Goal: Task Accomplishment & Management: Manage account settings

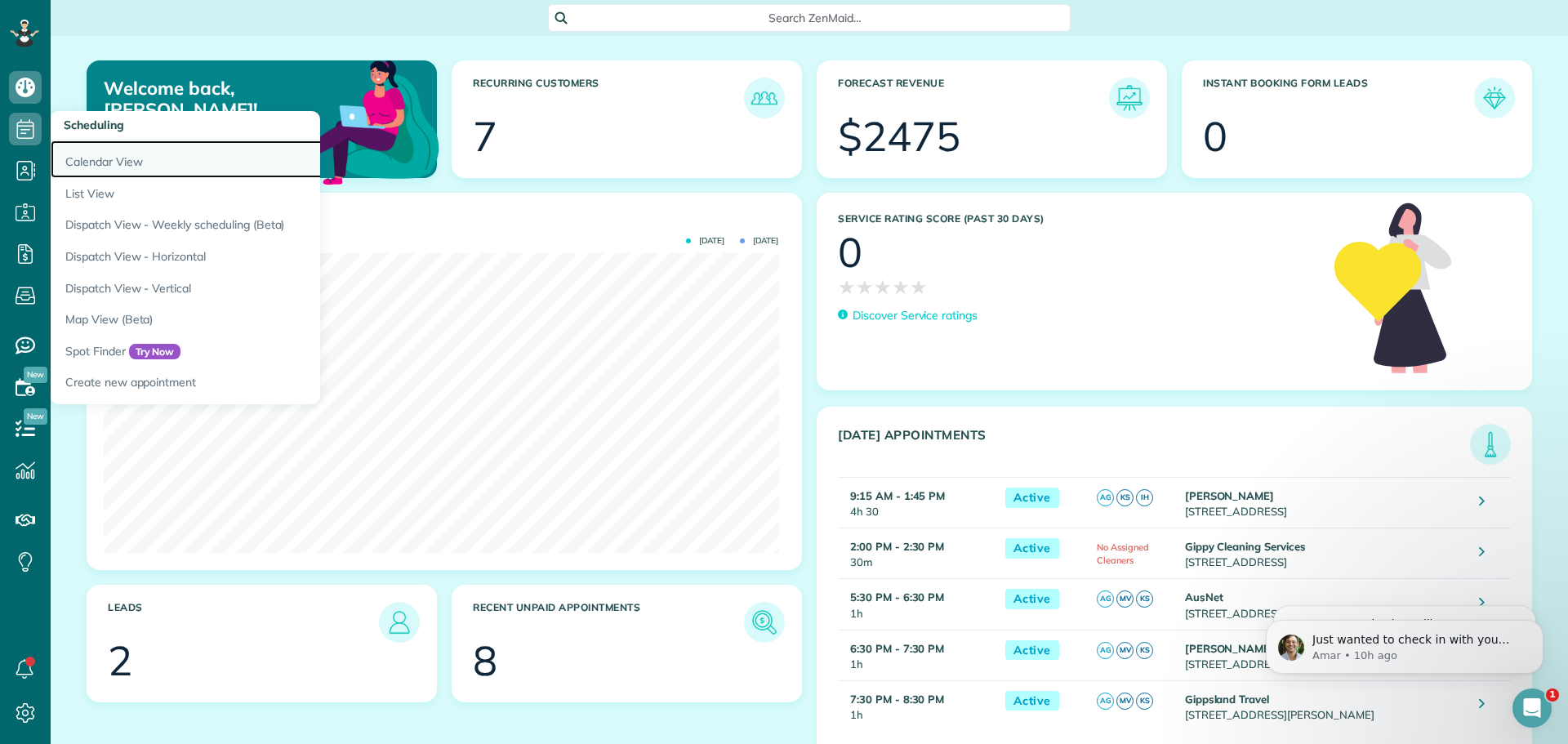
click at [95, 157] on link "Calendar View" at bounding box center [255, 159] width 408 height 37
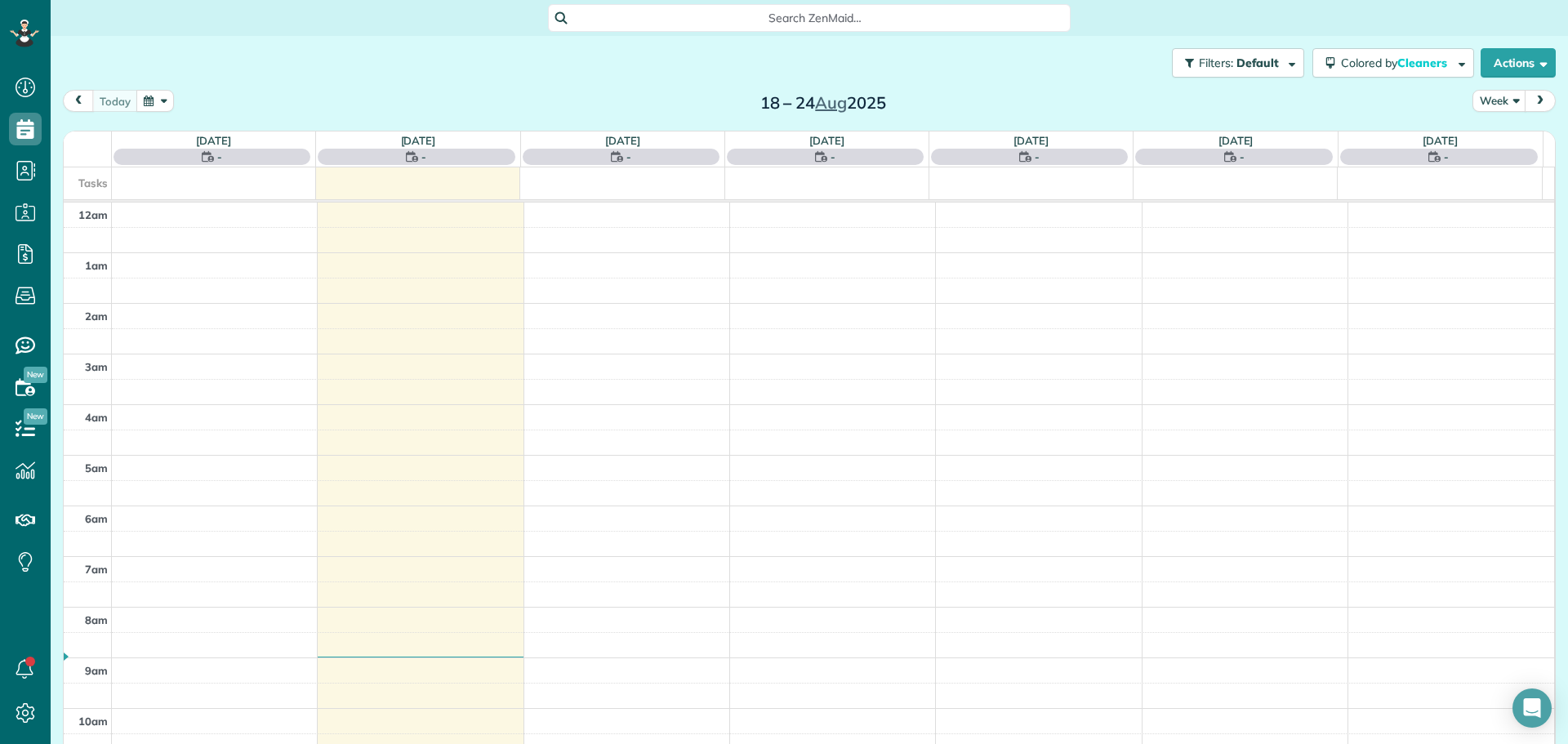
scroll to position [355, 0]
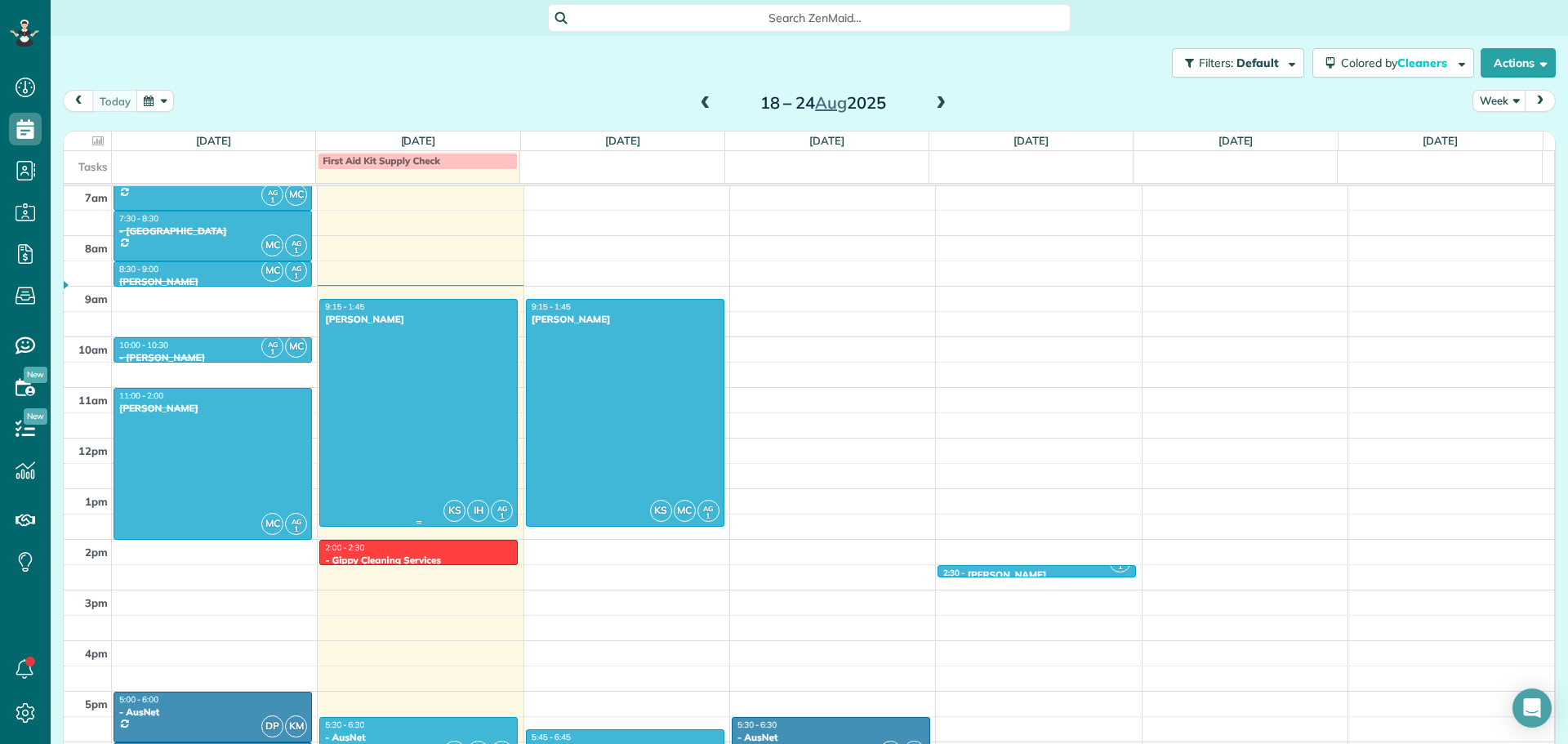
click at [427, 382] on div at bounding box center [419, 413] width 197 height 226
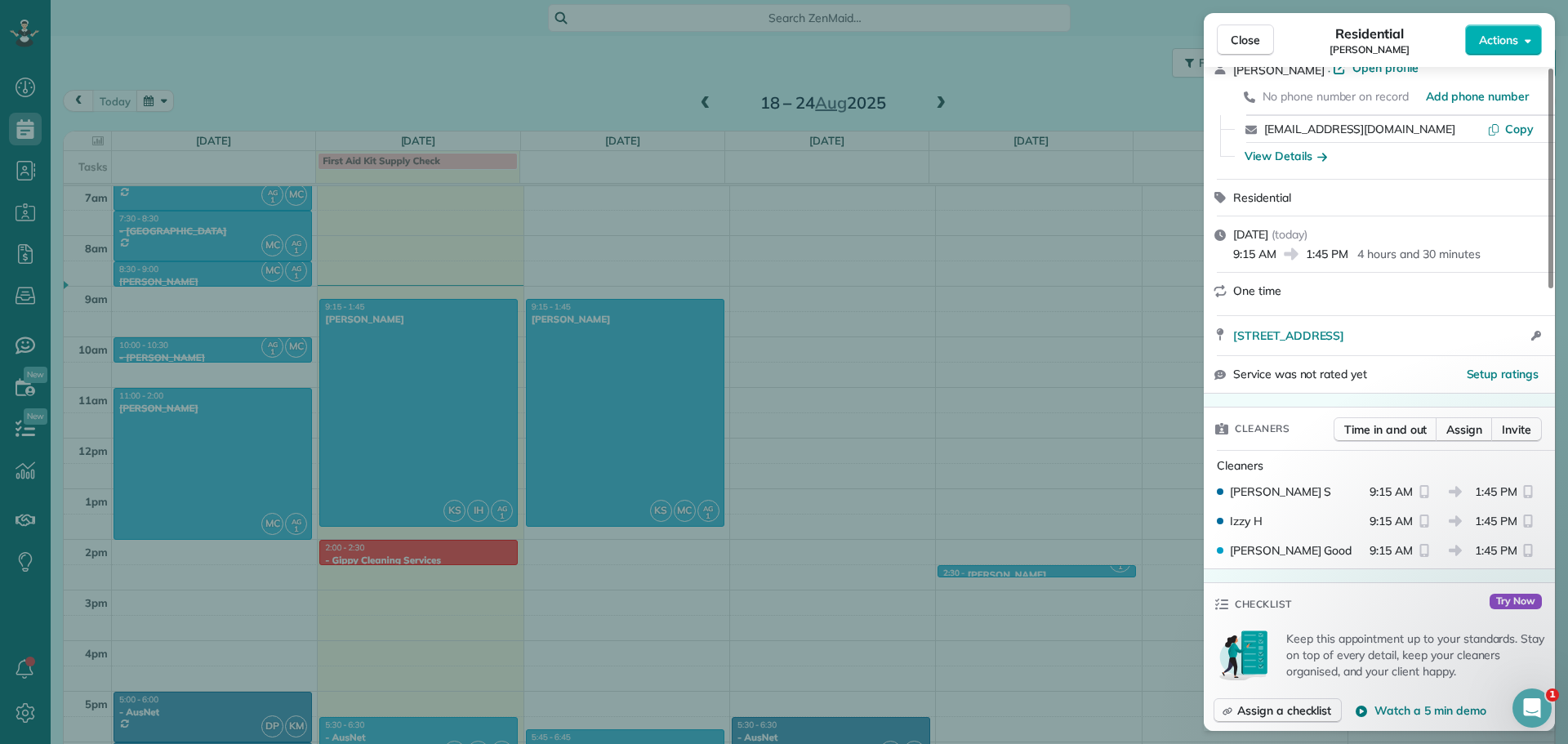
scroll to position [249, 0]
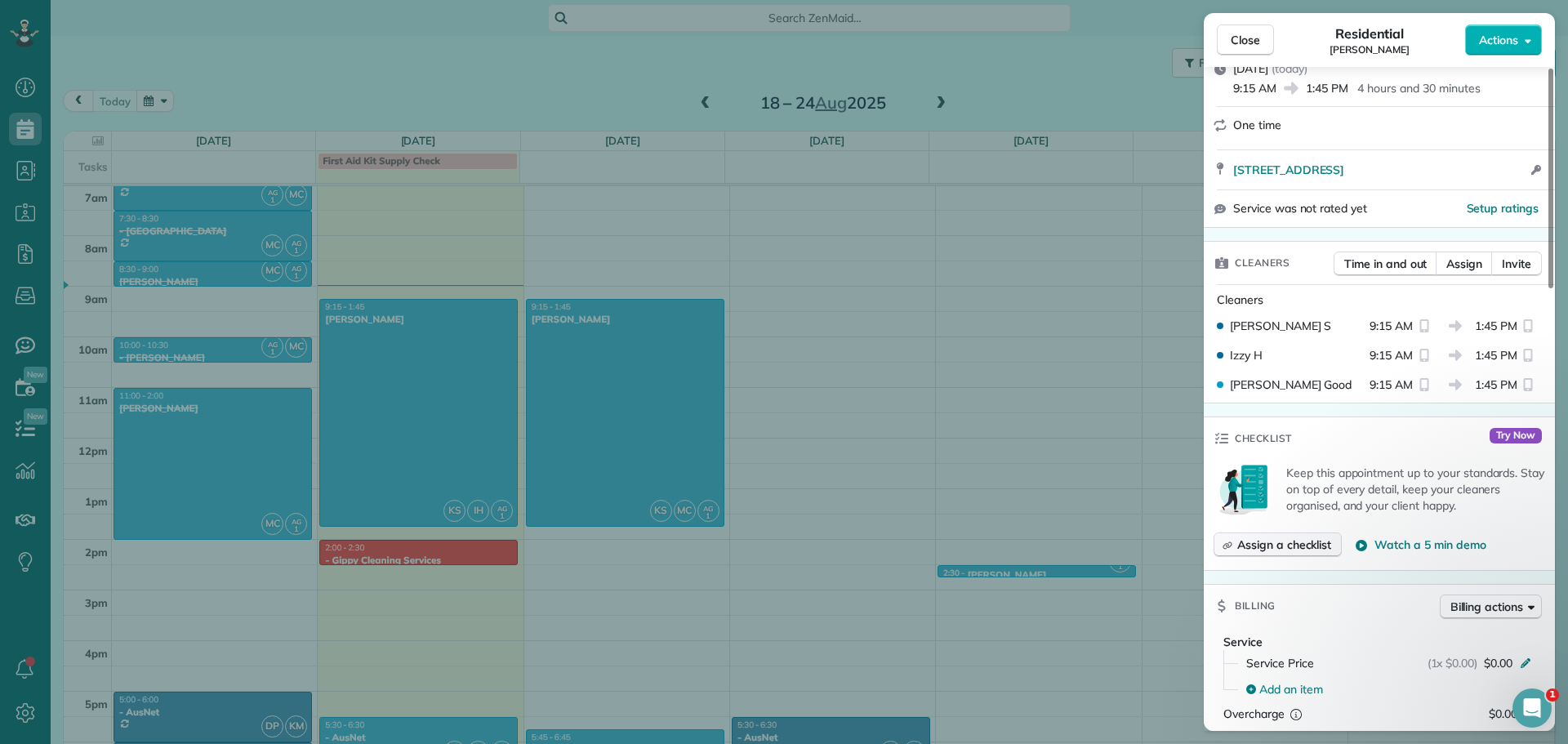
click at [1265, 557] on button "Assign a checklist" at bounding box center [1278, 545] width 128 height 25
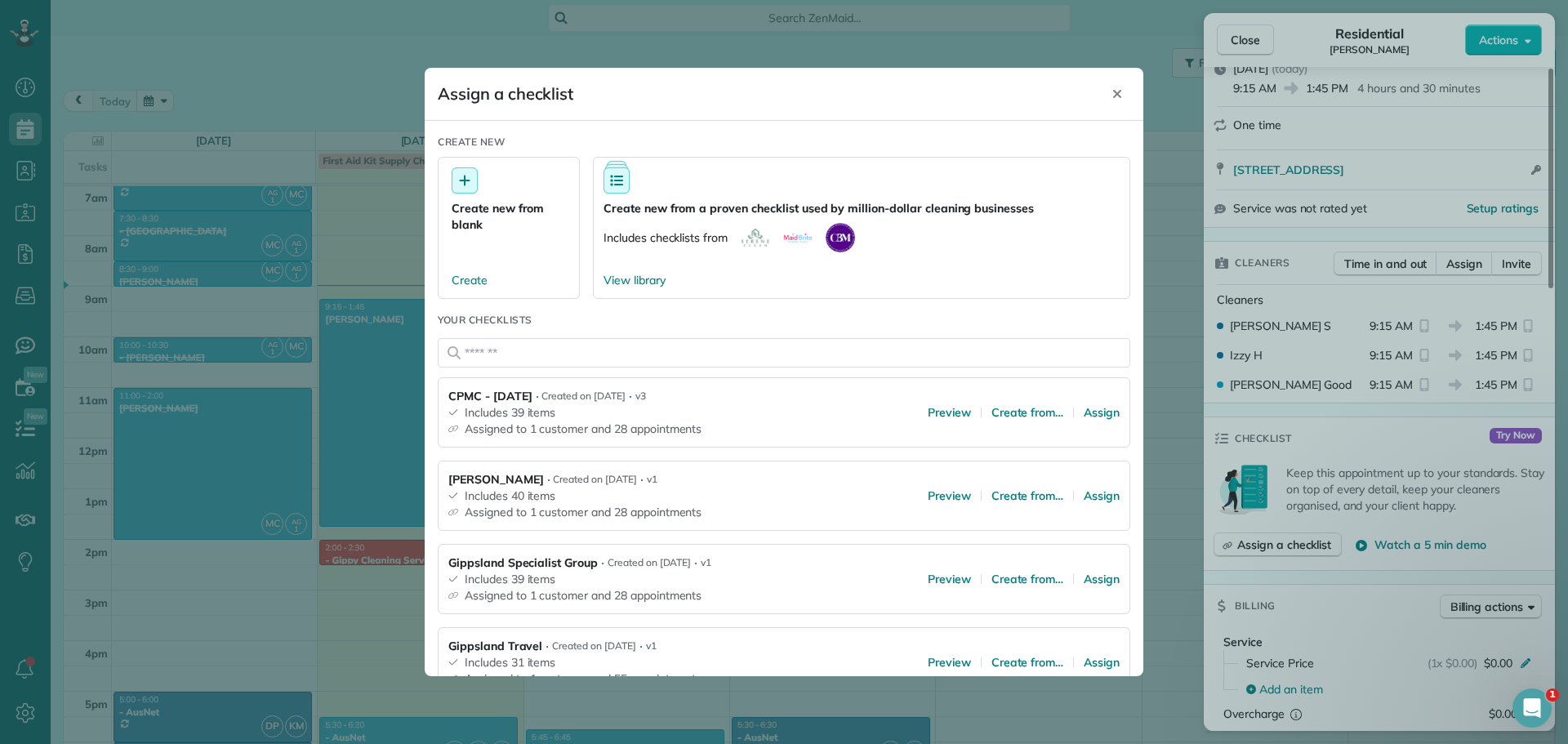
click at [1116, 90] on icon "Close" at bounding box center [1117, 93] width 13 height 13
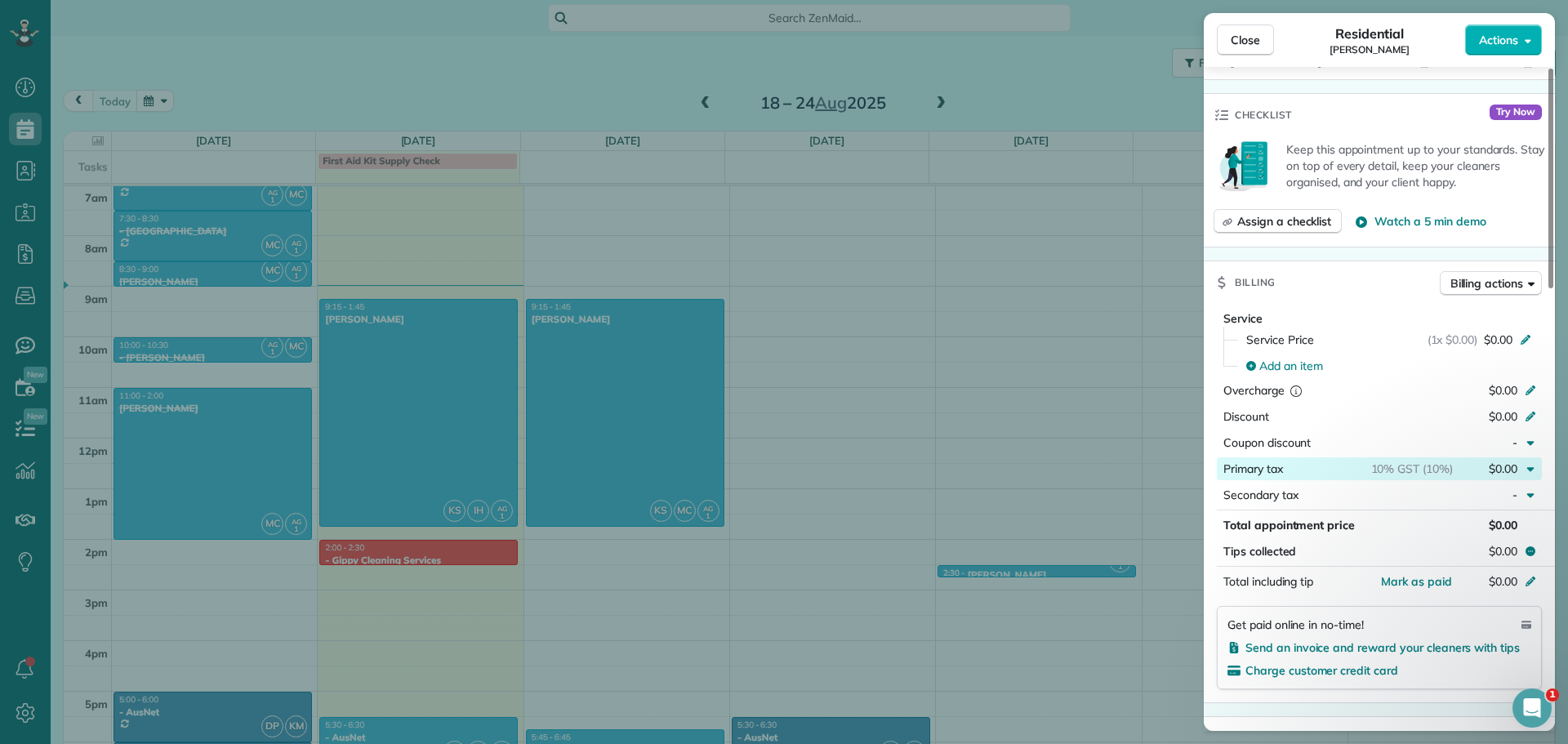
scroll to position [576, 0]
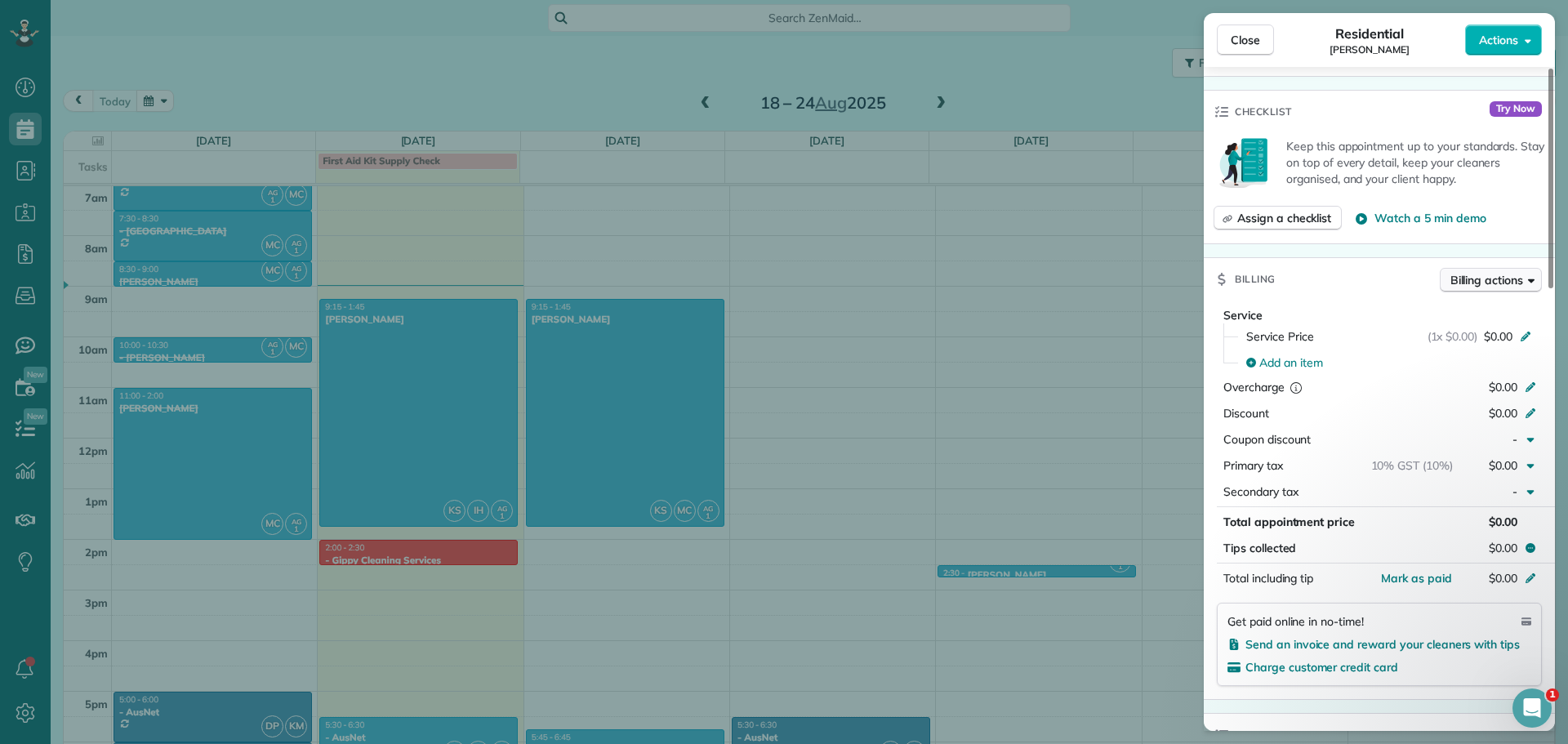
click at [1491, 273] on span "Billing actions" at bounding box center [1486, 280] width 73 height 16
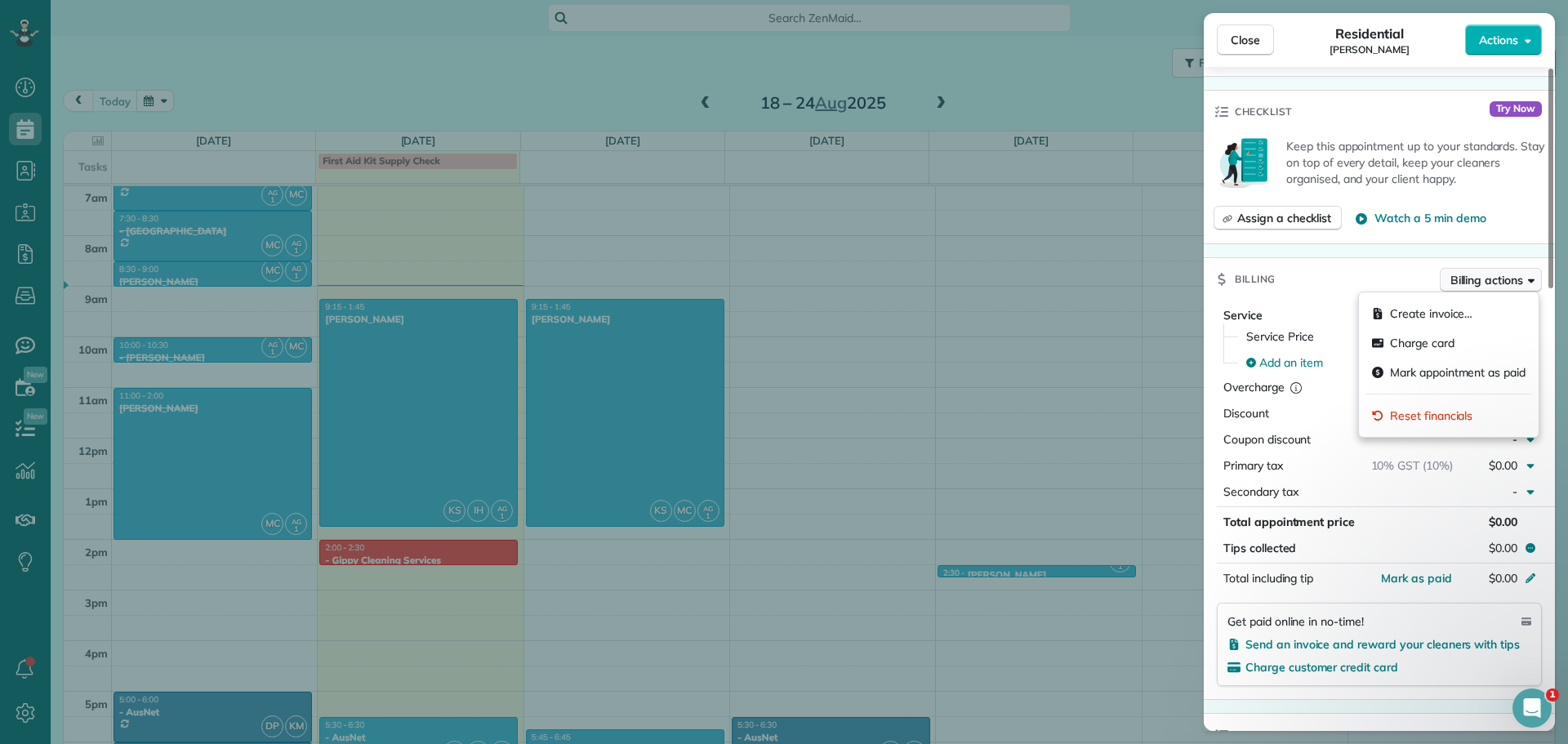
click at [1491, 273] on span "Billing actions" at bounding box center [1486, 280] width 73 height 16
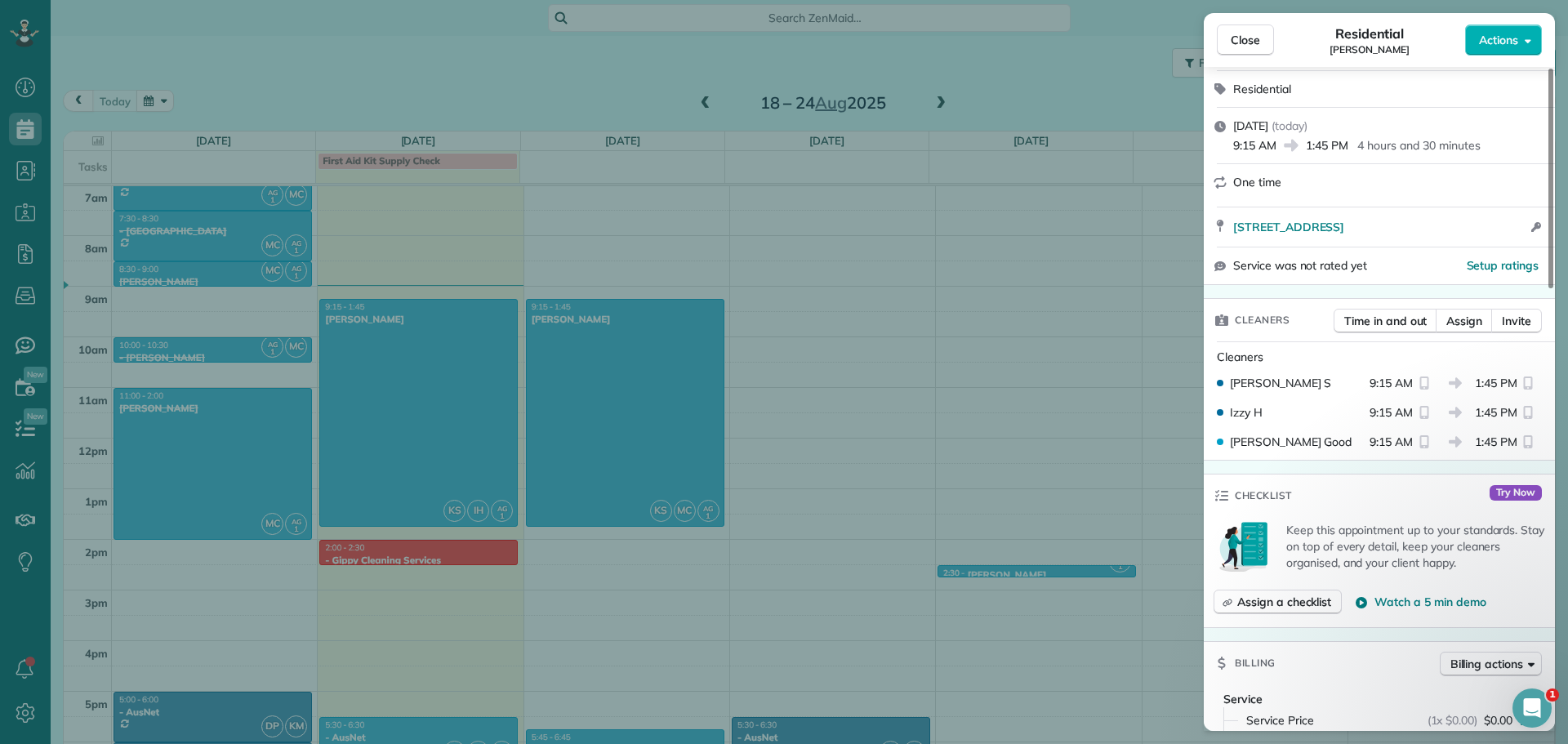
scroll to position [0, 0]
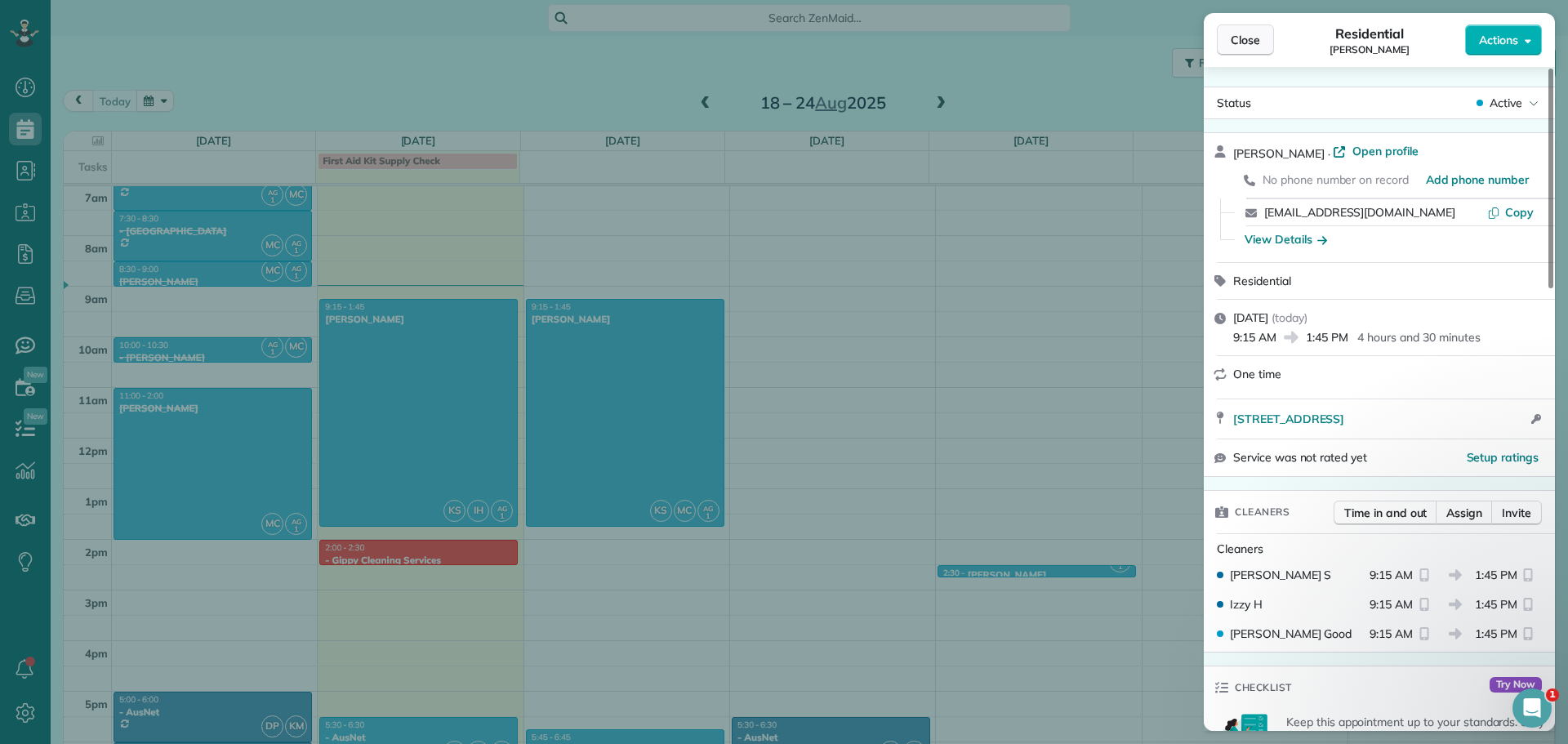
click at [1252, 41] on span "Close" at bounding box center [1245, 40] width 29 height 16
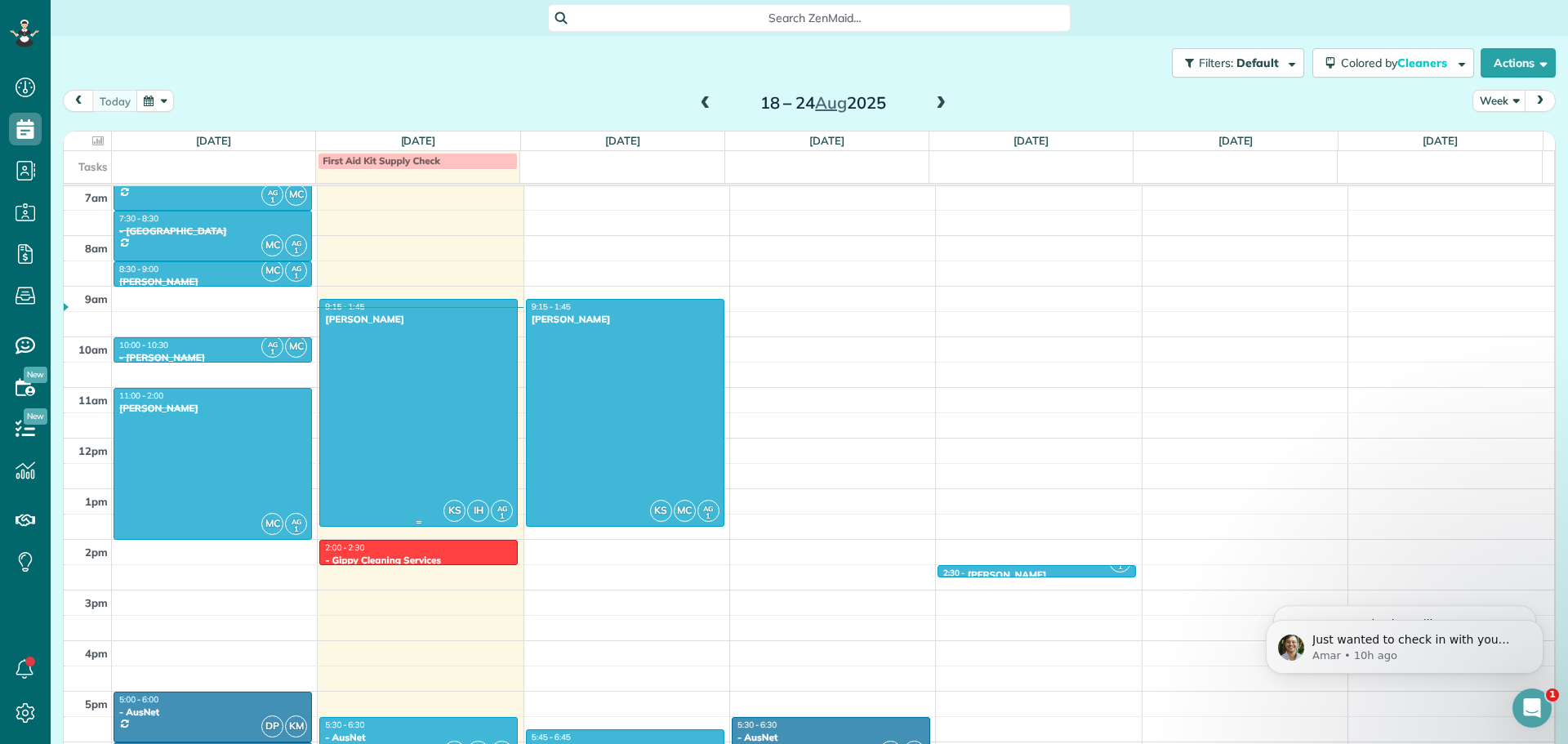
click at [424, 402] on div at bounding box center [419, 413] width 197 height 226
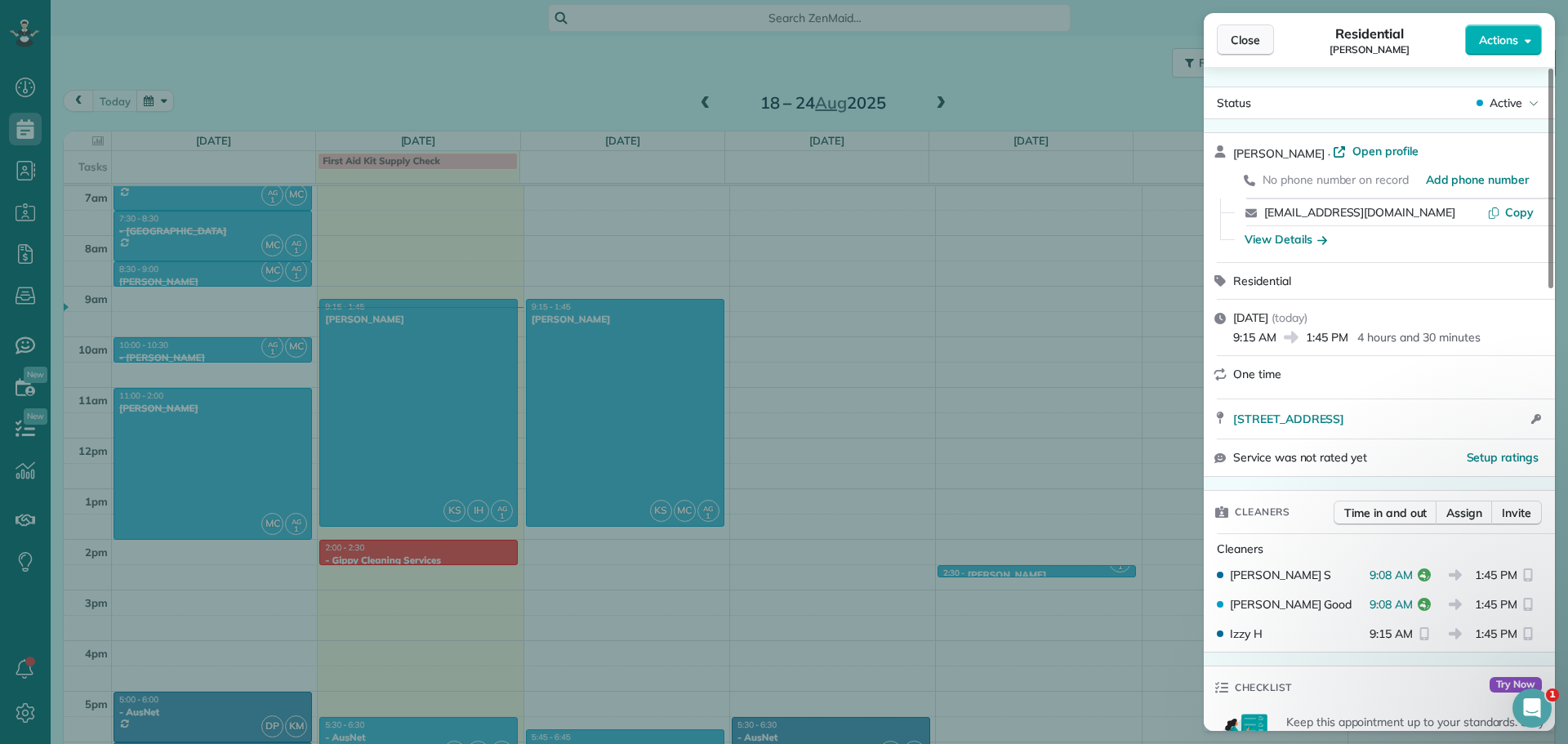
click at [1226, 36] on button "Close" at bounding box center [1245, 40] width 57 height 31
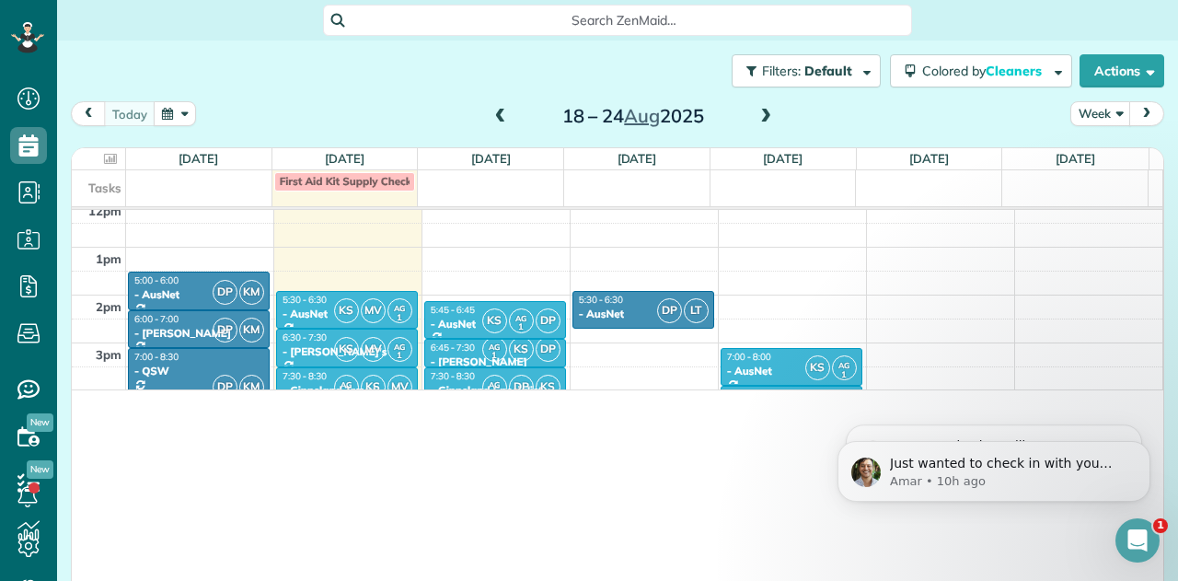
scroll to position [581, 57]
